Goal: Information Seeking & Learning: Learn about a topic

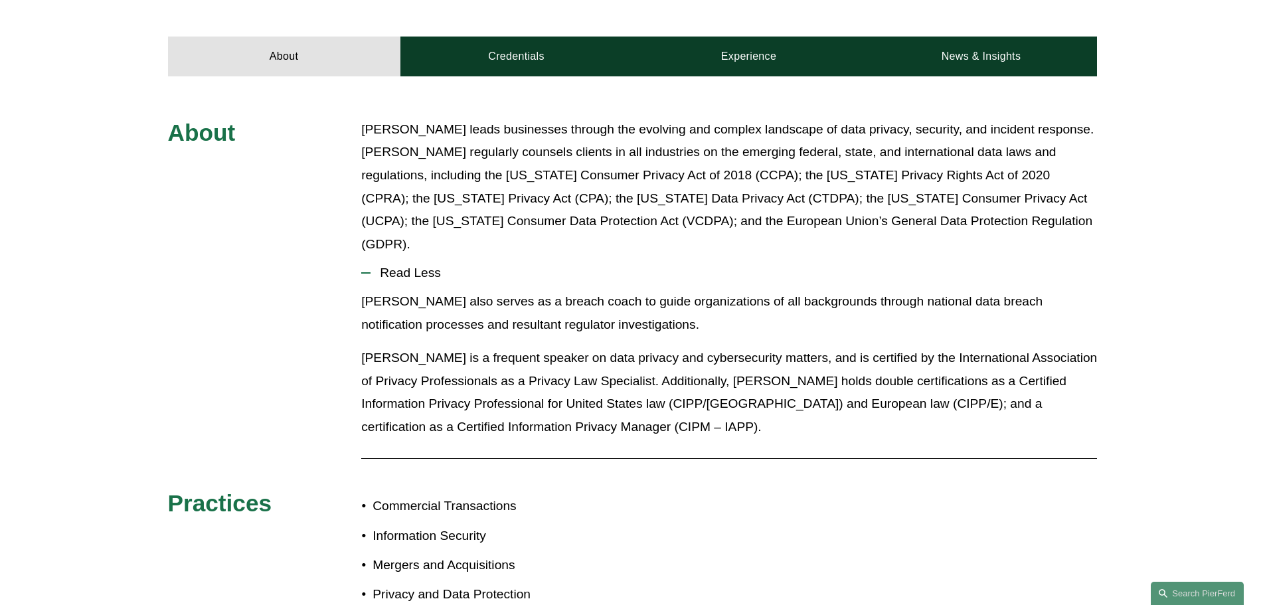
scroll to position [465, 0]
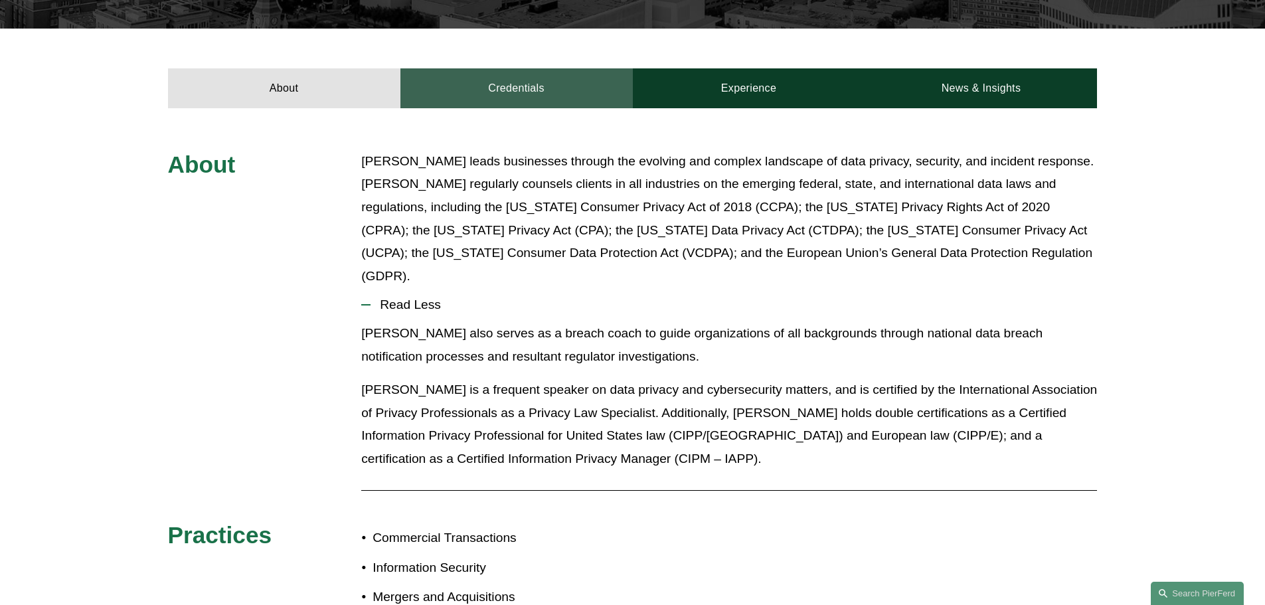
click at [550, 68] on link "Credentials" at bounding box center [516, 88] width 232 height 40
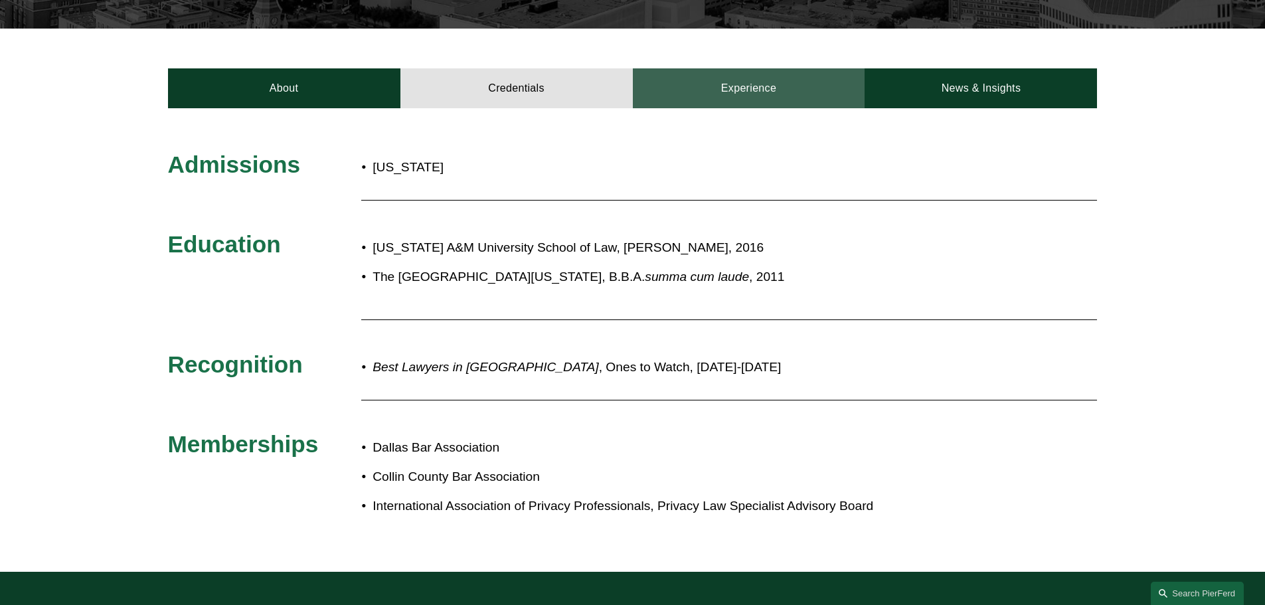
click at [747, 68] on link "Experience" at bounding box center [749, 88] width 232 height 40
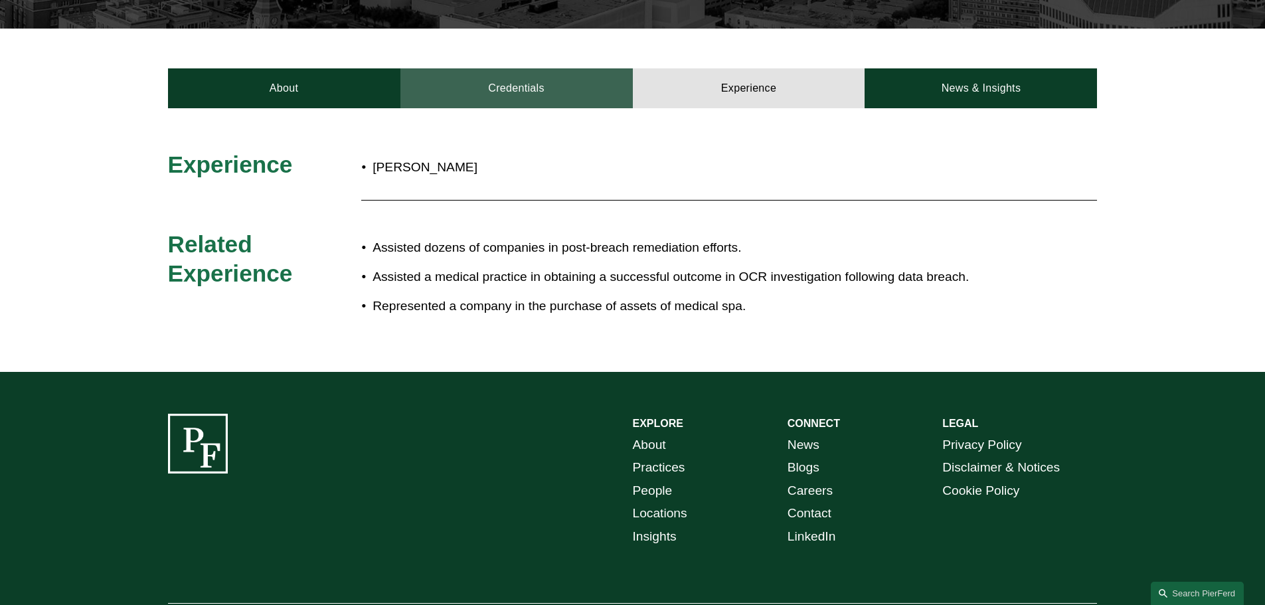
click at [549, 68] on link "Credentials" at bounding box center [516, 88] width 232 height 40
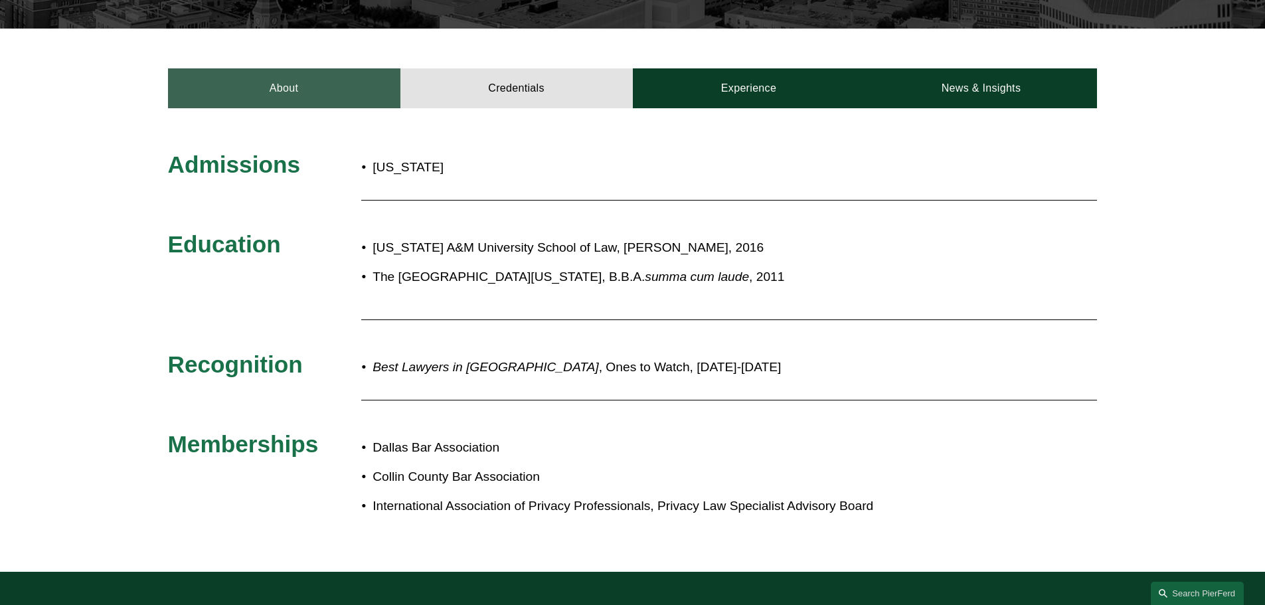
click at [345, 68] on link "About" at bounding box center [284, 88] width 232 height 40
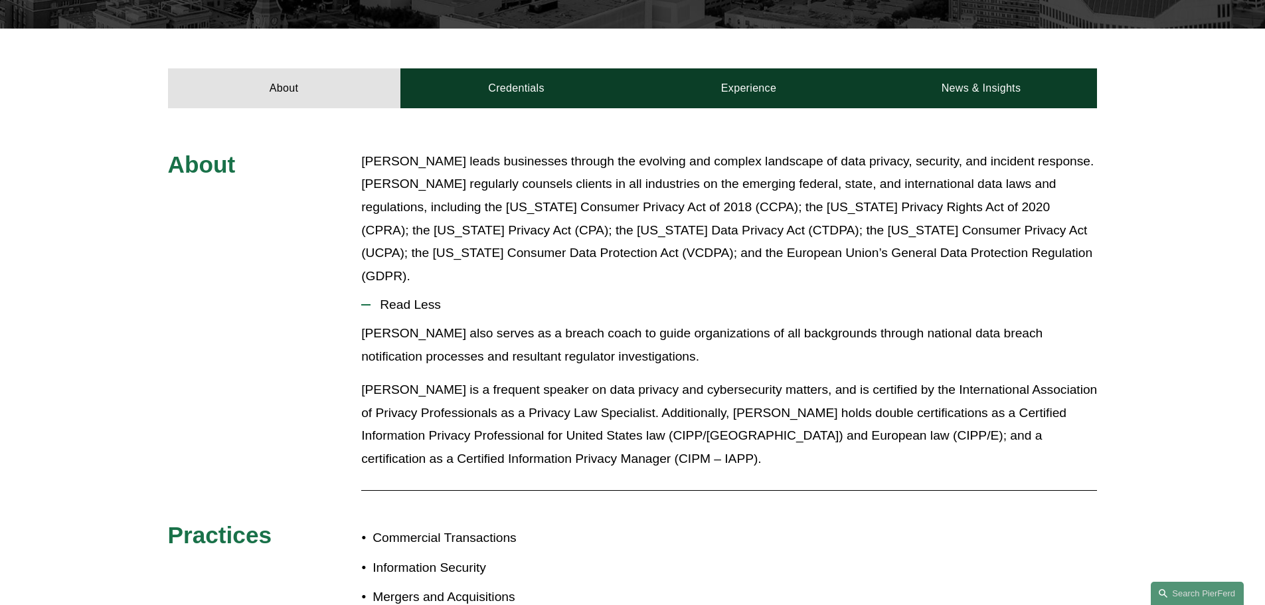
scroll to position [531, 0]
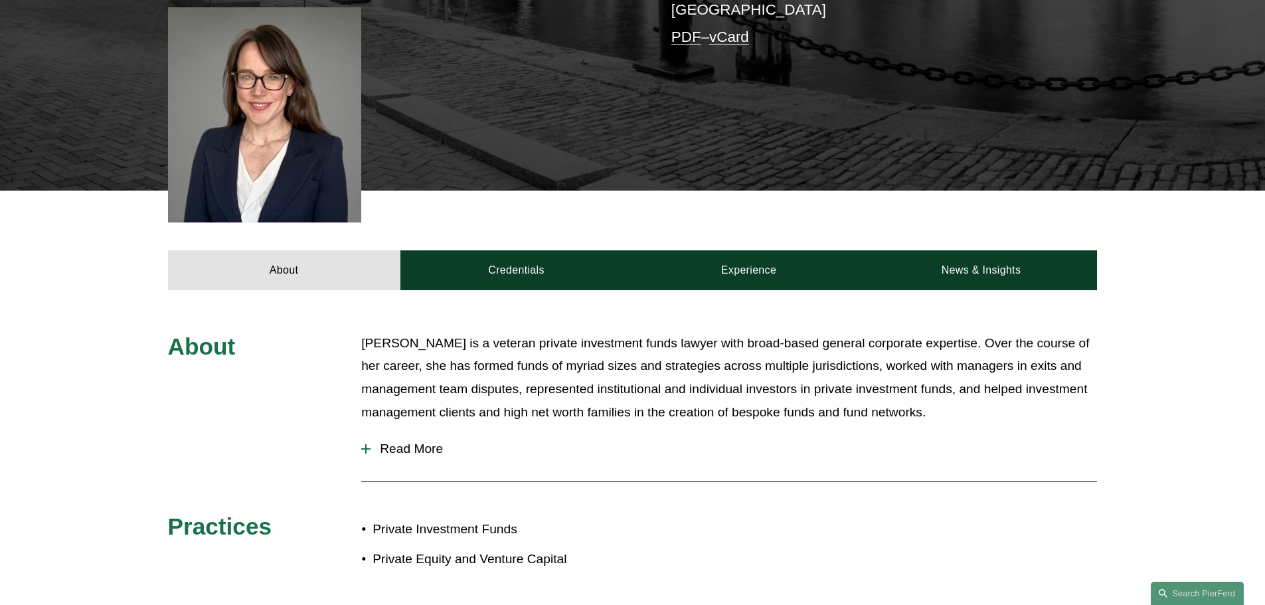
scroll to position [465, 0]
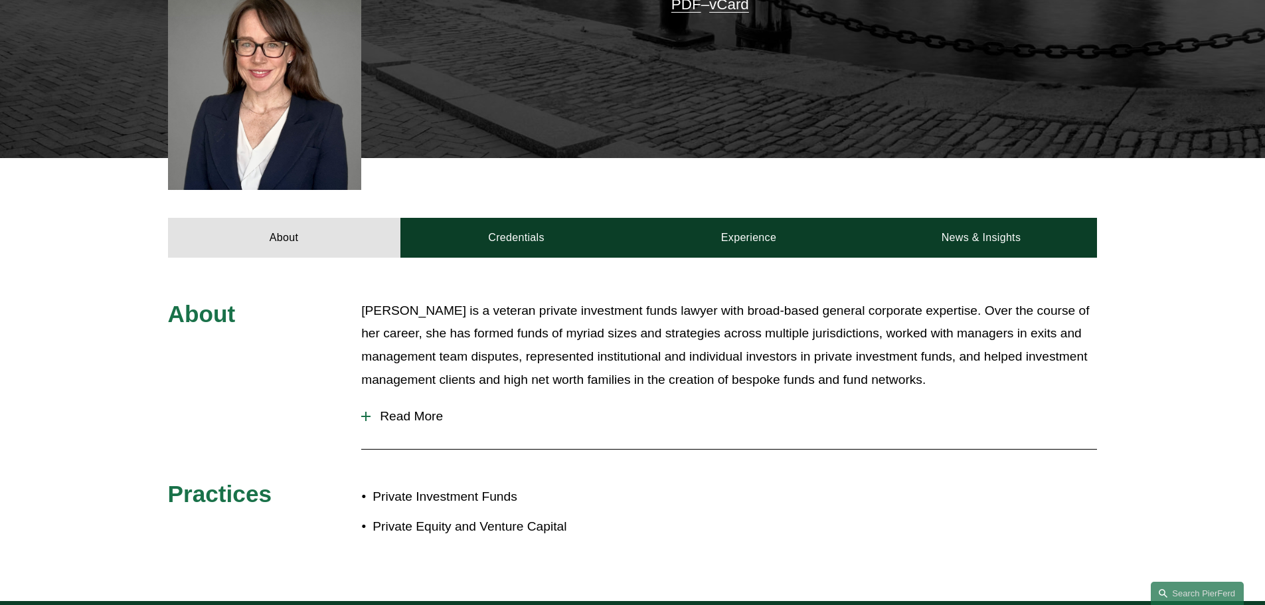
click at [406, 399] on button "Read More" at bounding box center [729, 416] width 736 height 35
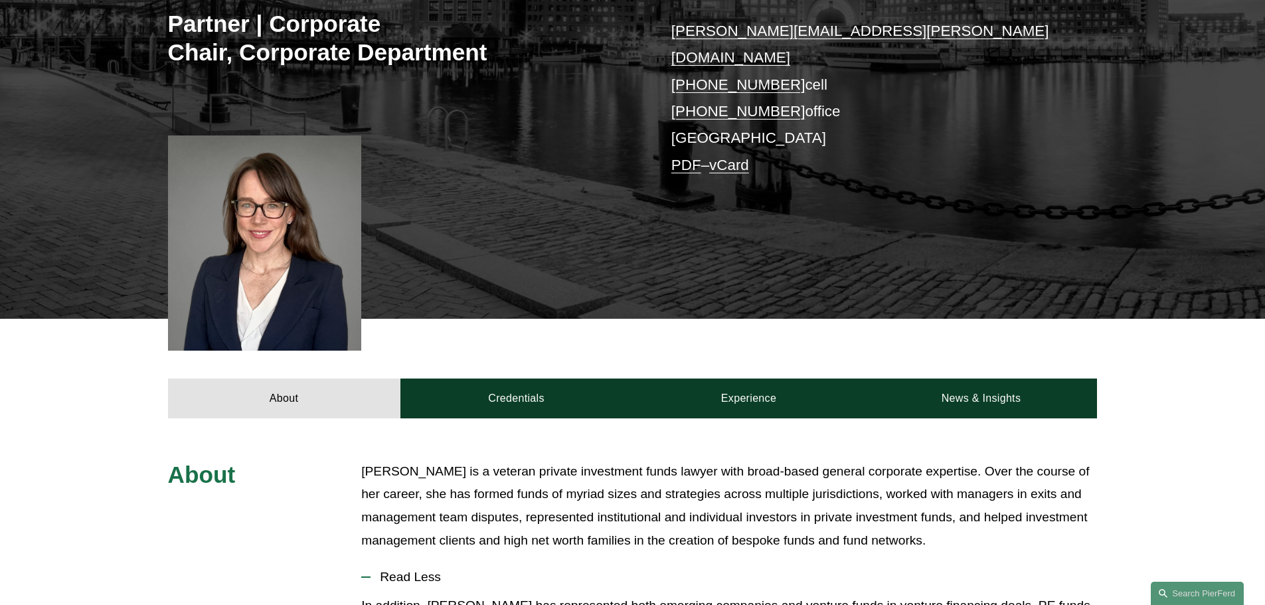
scroll to position [399, 0]
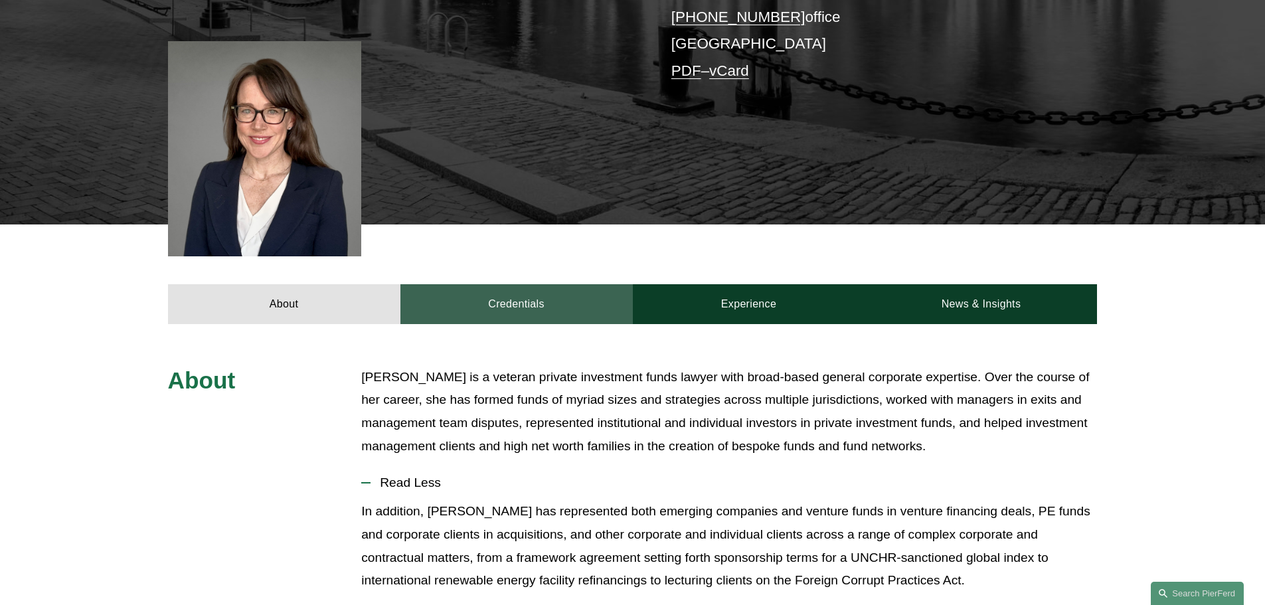
click at [529, 284] on link "Credentials" at bounding box center [516, 304] width 232 height 40
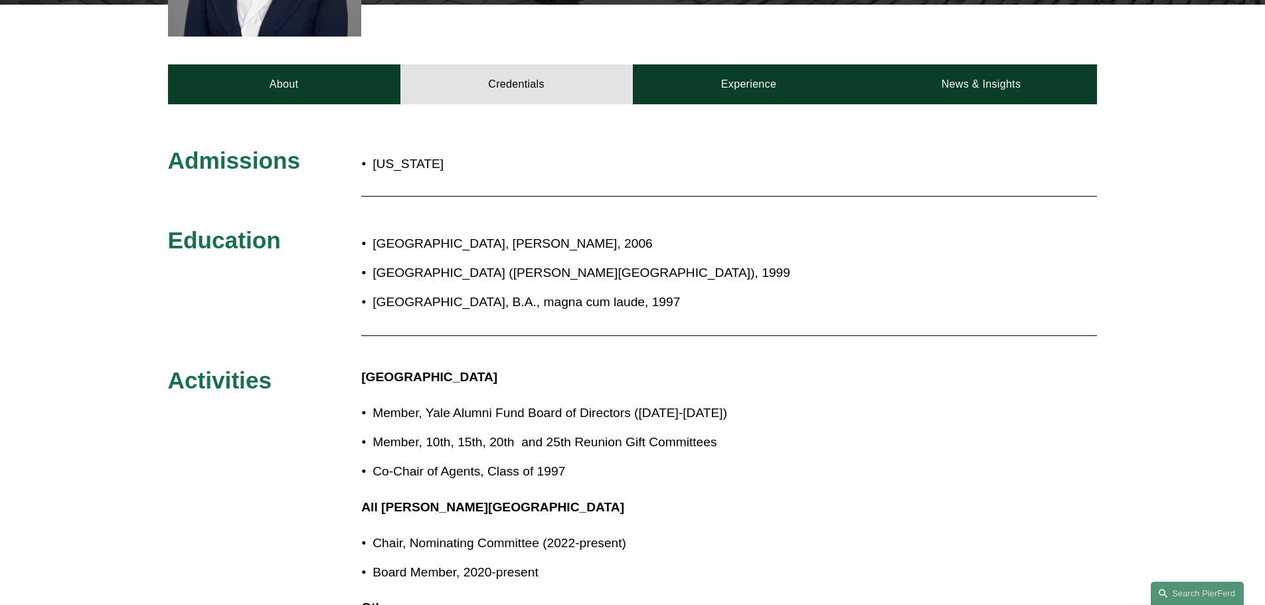
scroll to position [598, 0]
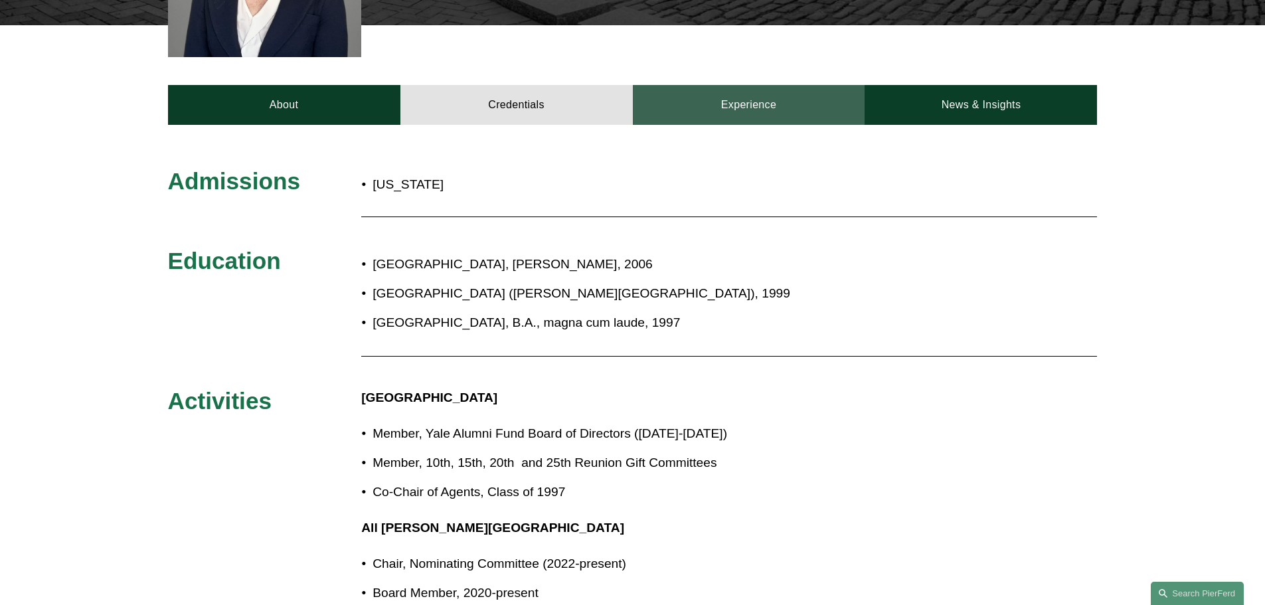
click at [756, 85] on link "Experience" at bounding box center [749, 105] width 232 height 40
